Goal: Navigation & Orientation: Find specific page/section

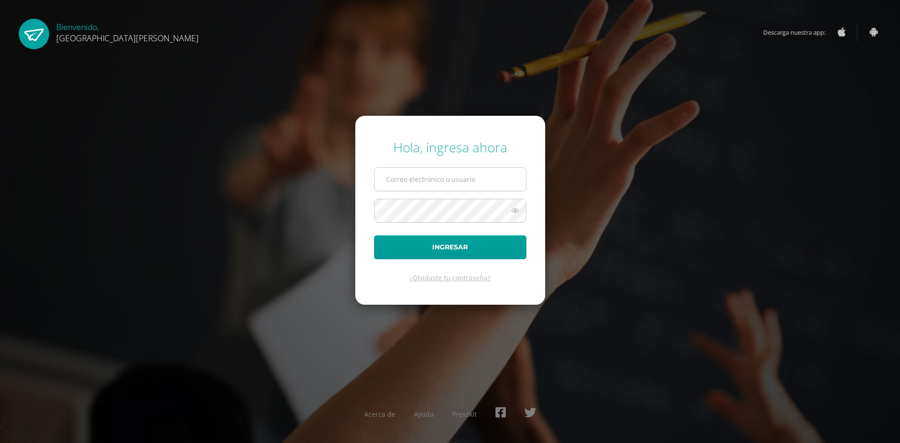
type input "[EMAIL_ADDRESS][DOMAIN_NAME]"
click at [441, 184] on input "[EMAIL_ADDRESS][DOMAIN_NAME]" at bounding box center [449, 179] width 151 height 23
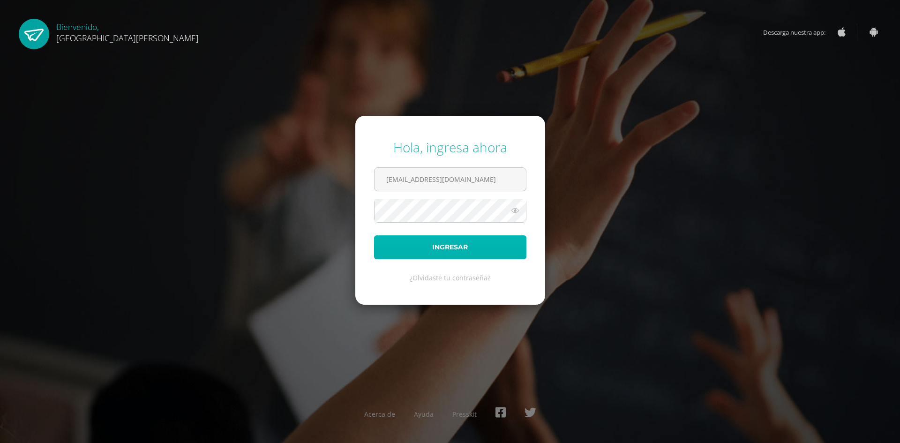
click at [461, 246] on button "Ingresar" at bounding box center [450, 247] width 152 height 24
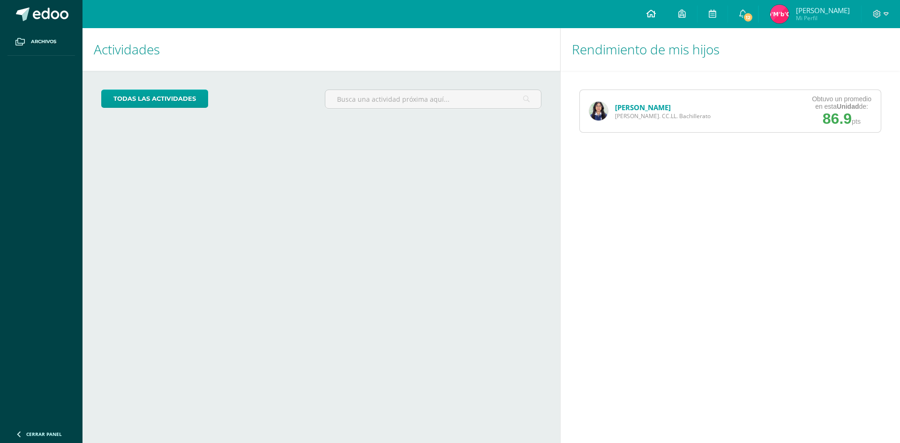
click at [667, 16] on link at bounding box center [651, 14] width 32 height 28
click at [716, 11] on icon at bounding box center [711, 13] width 7 height 8
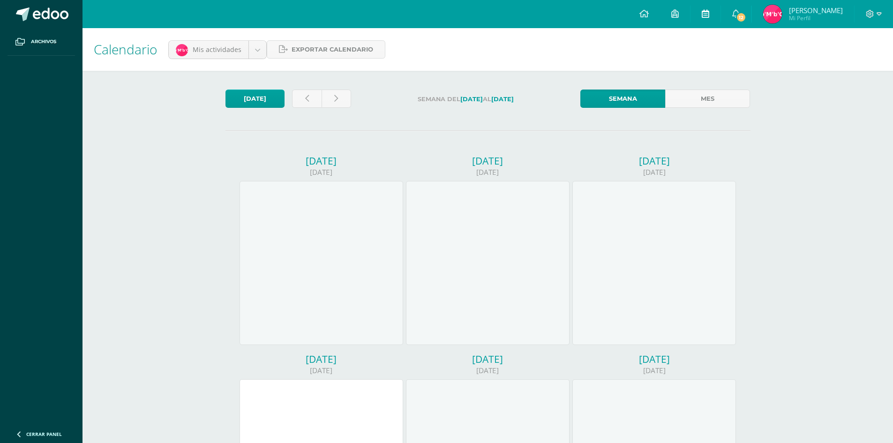
click at [709, 14] on icon at bounding box center [704, 13] width 7 height 8
click at [816, 15] on span "Mardoqueo Mi Perfil" at bounding box center [816, 14] width 54 height 15
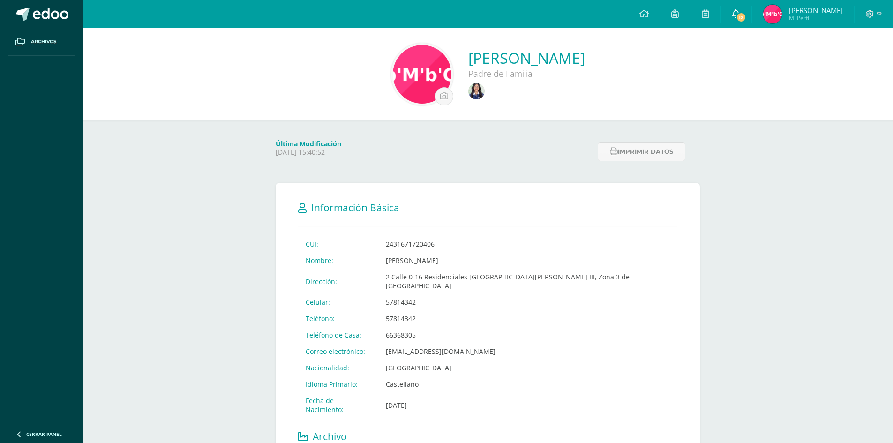
click at [739, 17] on icon at bounding box center [735, 13] width 7 height 8
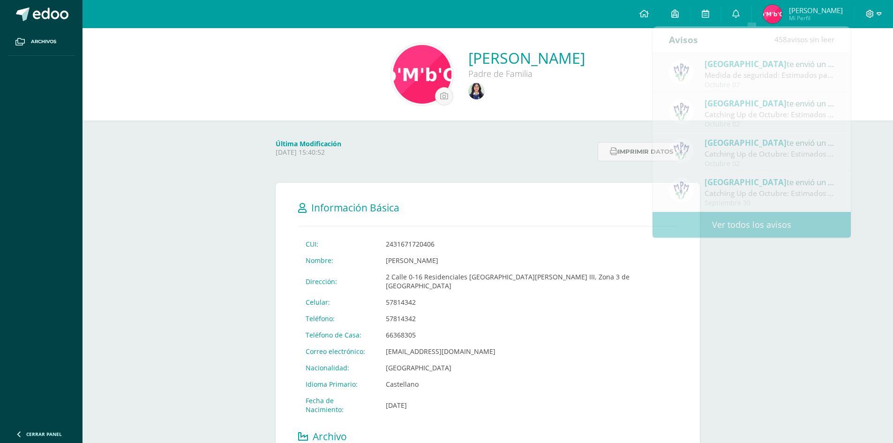
click at [877, 14] on icon at bounding box center [878, 13] width 5 height 3
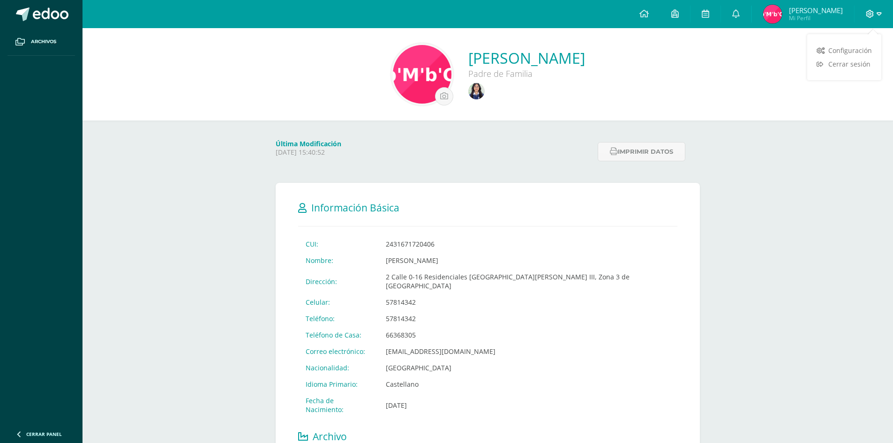
click at [879, 15] on icon at bounding box center [878, 13] width 5 height 3
click at [782, 14] on img at bounding box center [772, 14] width 19 height 19
click at [45, 43] on span "Archivos" at bounding box center [43, 41] width 25 height 7
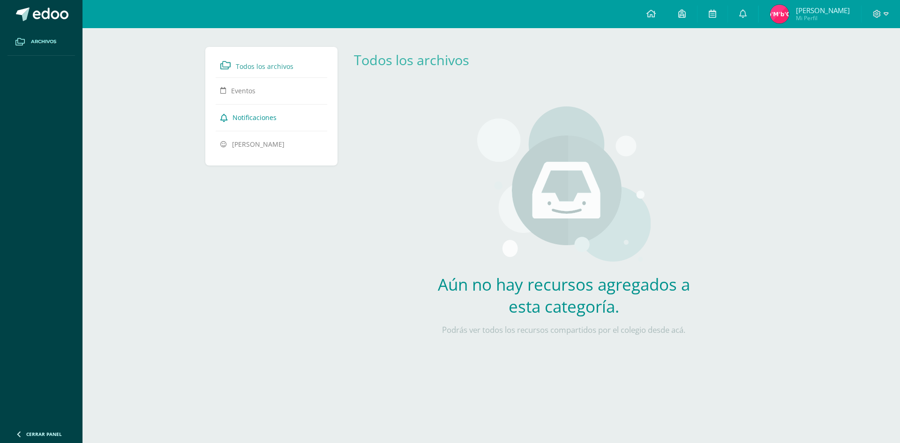
click at [252, 115] on span "Notificaciones" at bounding box center [254, 117] width 44 height 9
click at [266, 67] on span "Todos los archivos" at bounding box center [265, 66] width 58 height 9
click at [716, 11] on icon at bounding box center [711, 13] width 7 height 8
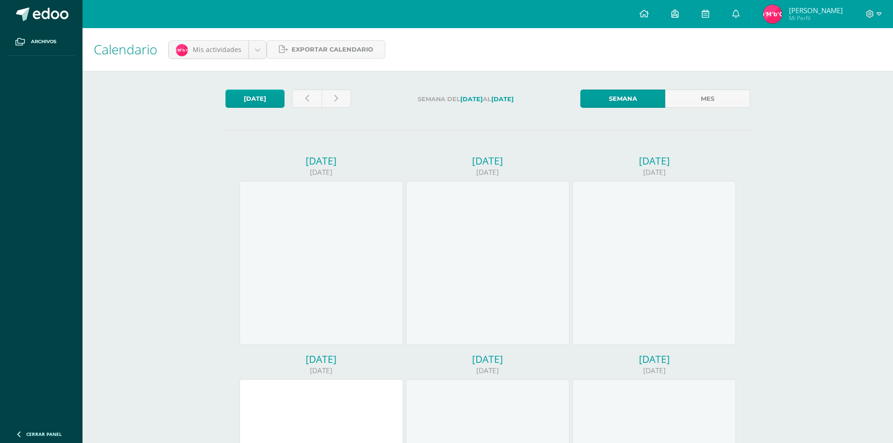
click at [821, 8] on span "[PERSON_NAME]" at bounding box center [816, 10] width 54 height 9
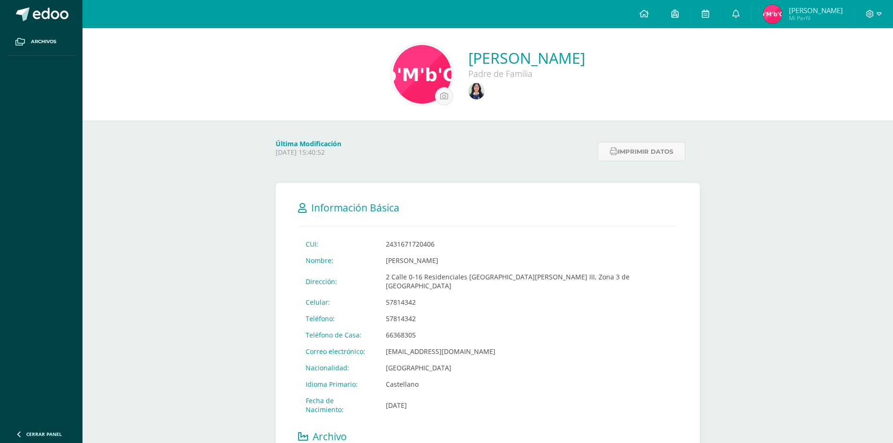
click at [468, 75] on div "Padre de Familia" at bounding box center [526, 73] width 117 height 11
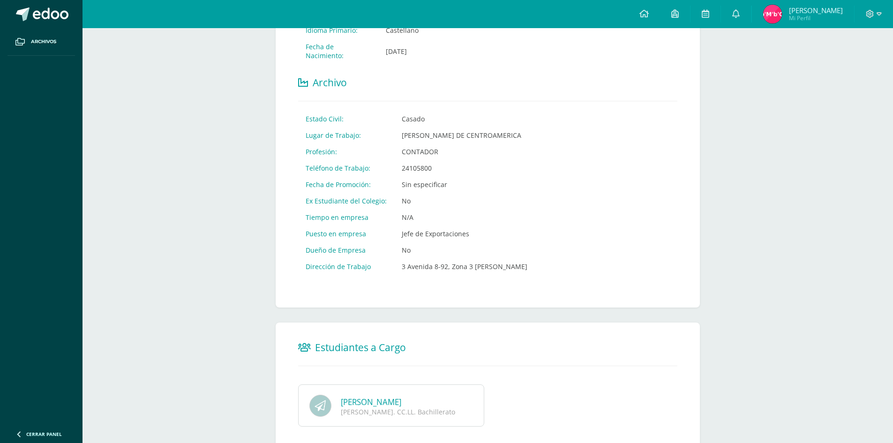
scroll to position [378, 0]
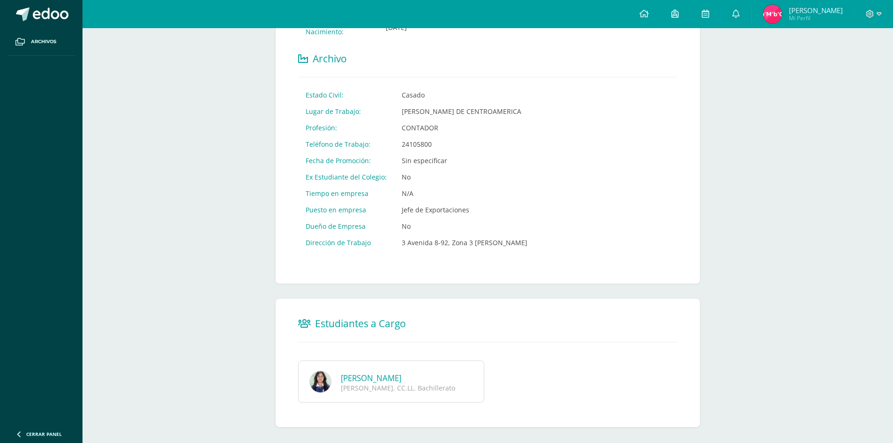
click at [398, 372] on link "[PERSON_NAME]" at bounding box center [371, 377] width 60 height 11
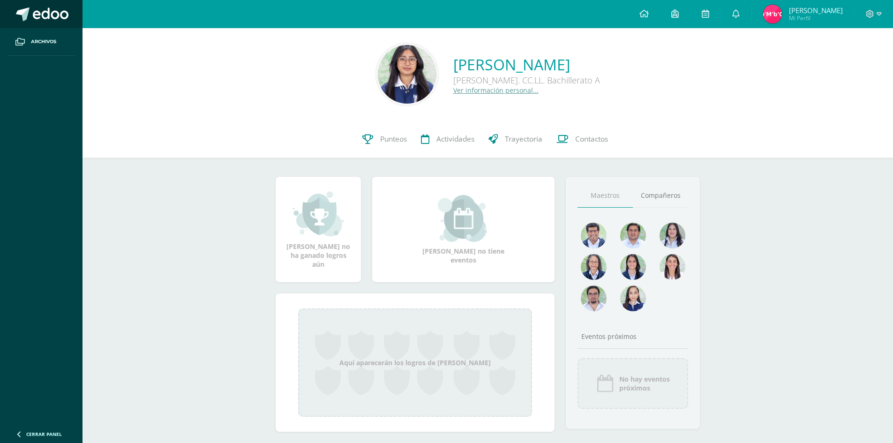
click at [50, 11] on span at bounding box center [51, 14] width 36 height 14
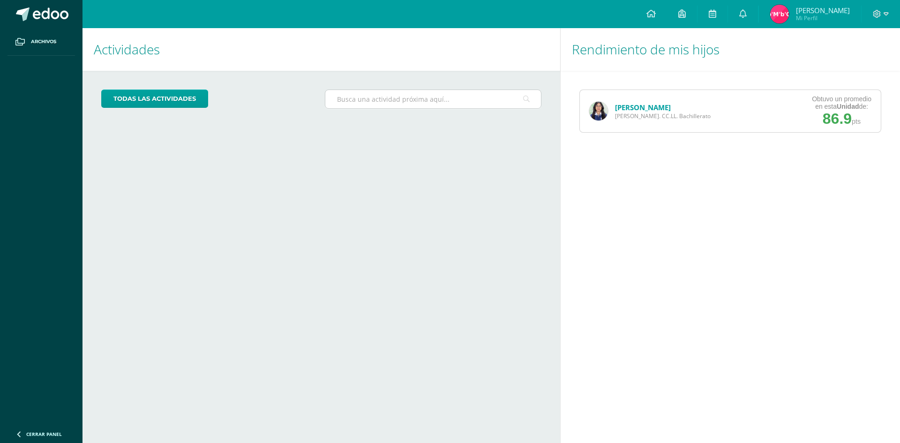
click at [530, 97] on input "text" at bounding box center [432, 99] width 215 height 18
click at [883, 12] on icon at bounding box center [885, 14] width 5 height 8
click at [827, 10] on span "[PERSON_NAME]" at bounding box center [823, 10] width 54 height 9
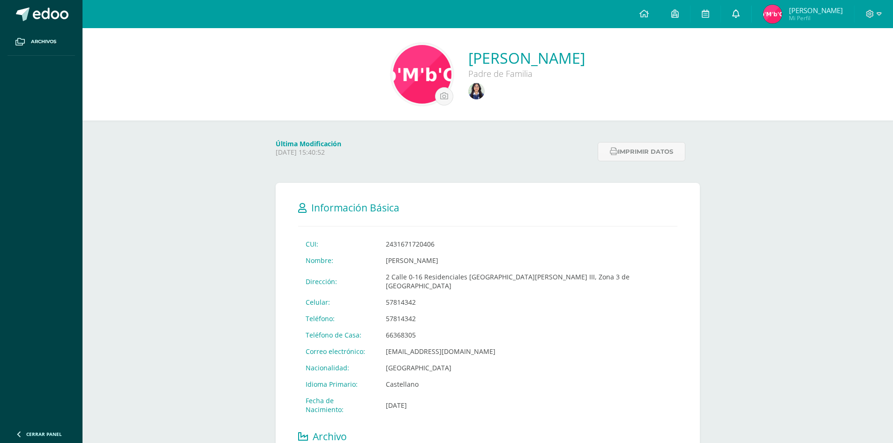
click at [739, 12] on icon at bounding box center [735, 13] width 7 height 8
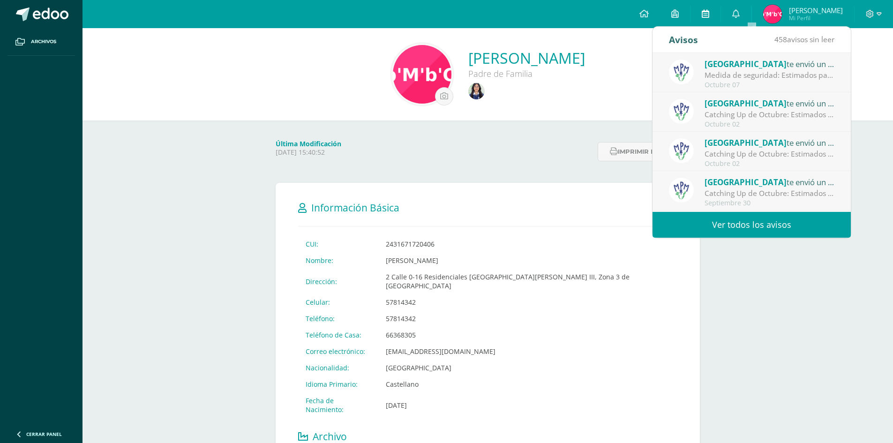
click at [720, 13] on link at bounding box center [705, 14] width 30 height 28
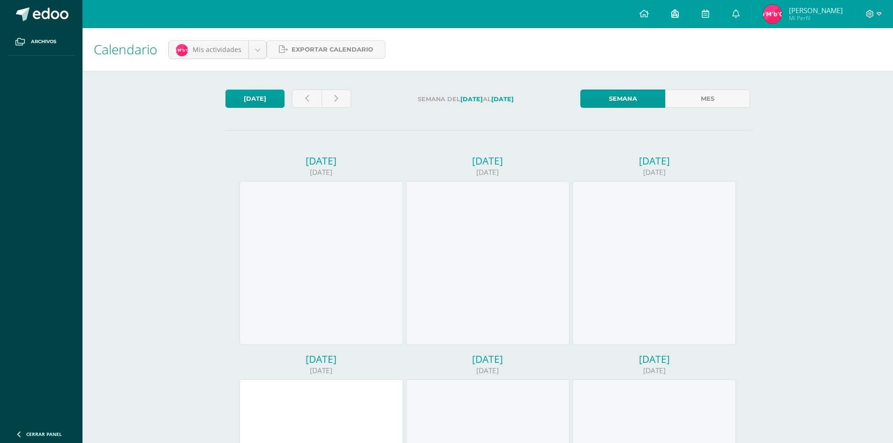
click at [690, 14] on link at bounding box center [675, 14] width 30 height 28
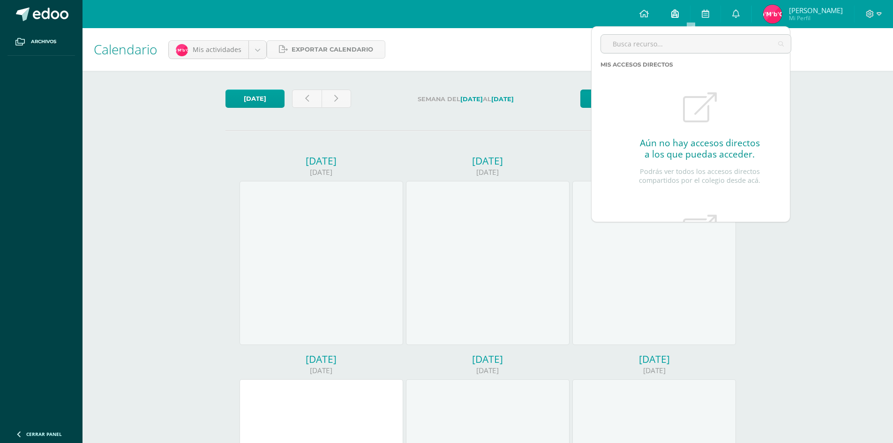
click at [678, 13] on icon at bounding box center [674, 13] width 7 height 8
click at [648, 14] on icon at bounding box center [643, 13] width 9 height 8
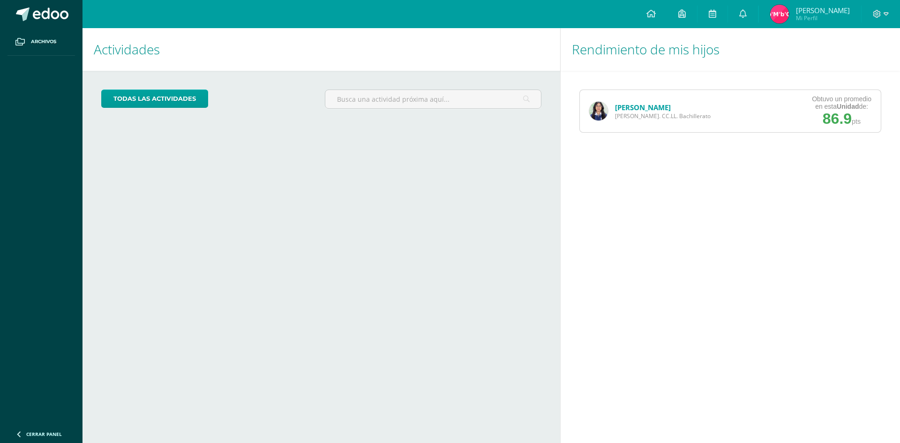
click at [641, 108] on link "[PERSON_NAME]" at bounding box center [643, 107] width 56 height 9
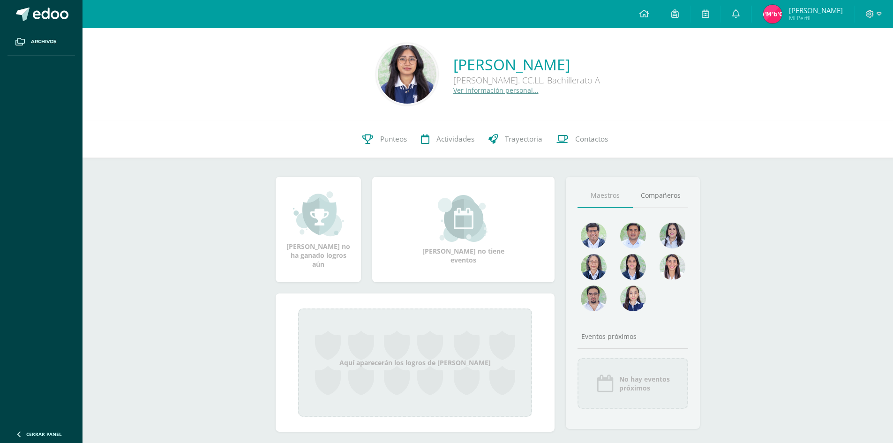
click at [46, 436] on span "Cerrar panel" at bounding box center [44, 434] width 36 height 7
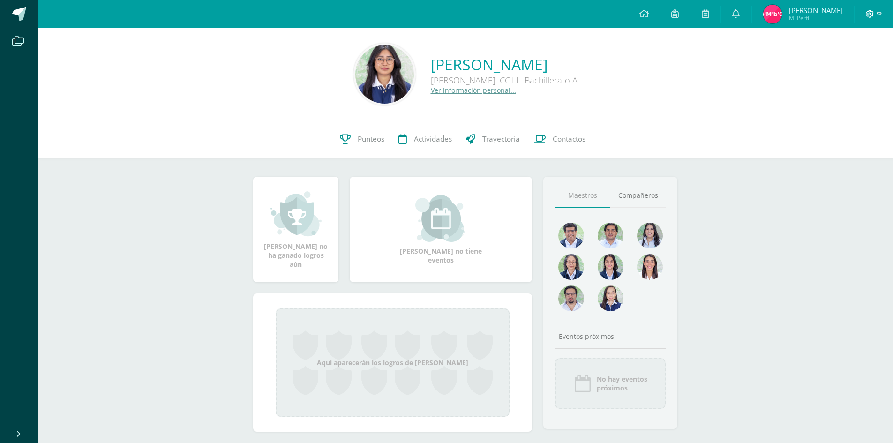
click at [875, 14] on span at bounding box center [873, 14] width 16 height 10
click at [850, 62] on span "Cerrar sesión" at bounding box center [849, 64] width 42 height 9
